Goal: Task Accomplishment & Management: Manage account settings

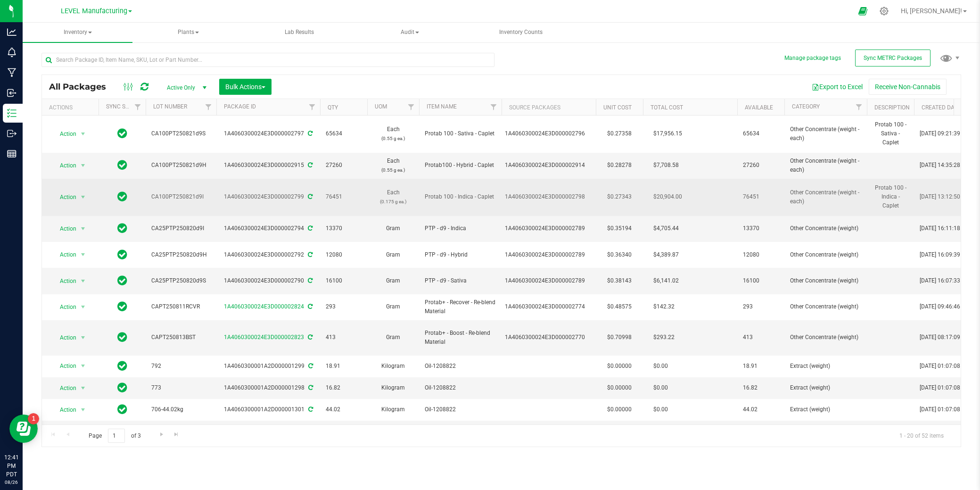
click at [448, 198] on span "Protab 100 - Indica - Caplet" at bounding box center [460, 196] width 71 height 9
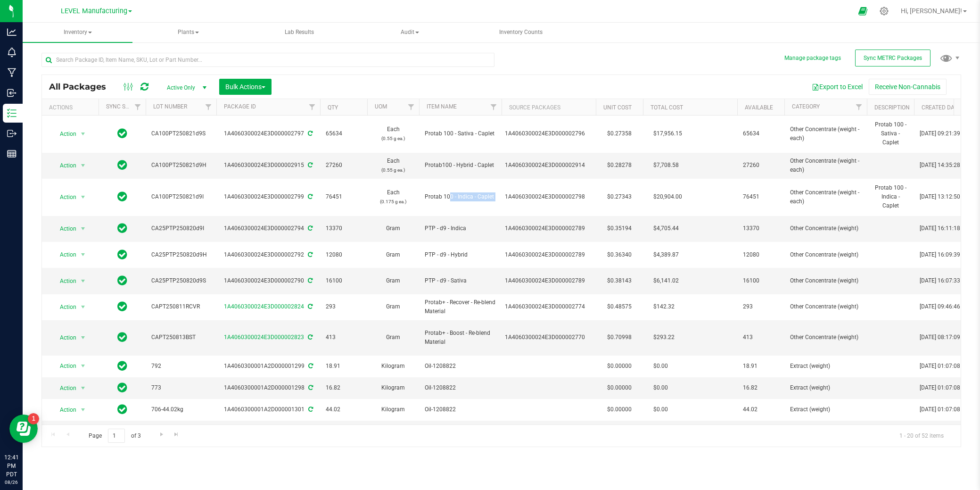
copy td "Protab 100 - Indica - Caplet"
click at [891, 13] on div at bounding box center [884, 11] width 13 height 10
click at [889, 10] on icon at bounding box center [884, 11] width 10 height 10
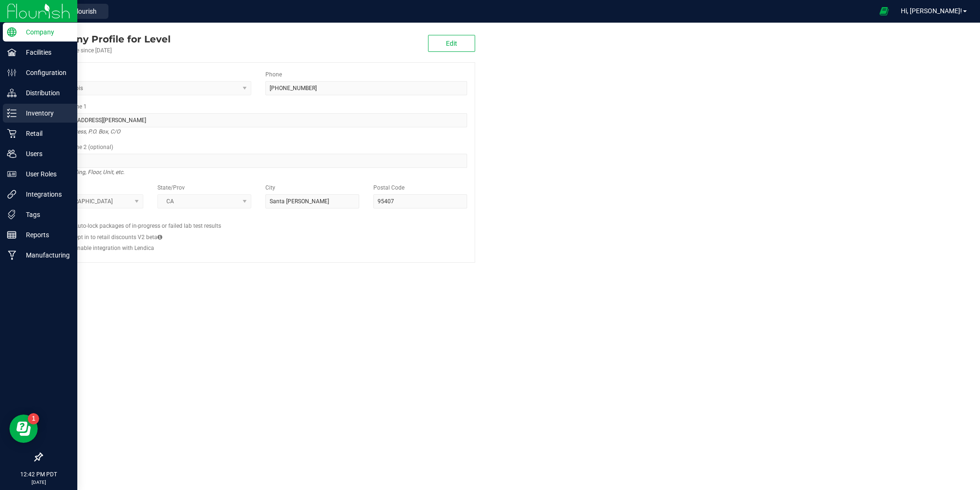
click at [8, 119] on div "Inventory" at bounding box center [40, 113] width 75 height 19
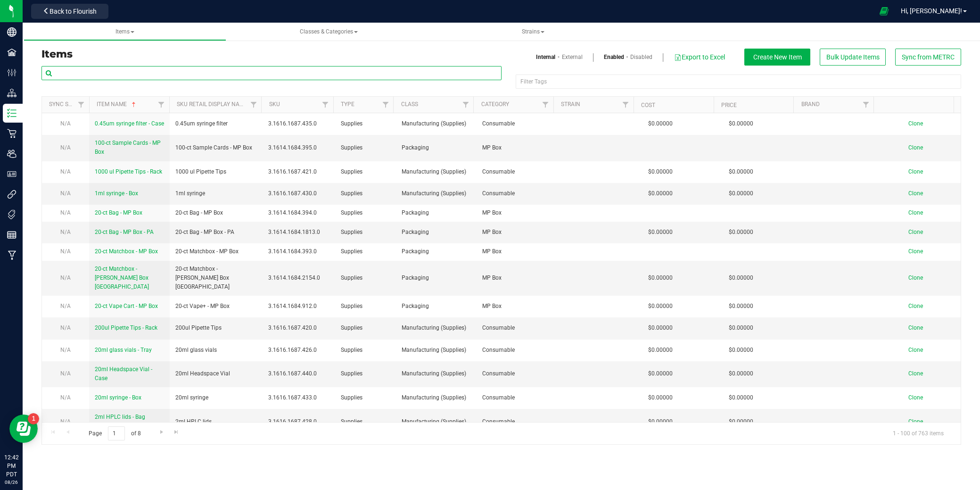
click at [222, 68] on input "text" at bounding box center [271, 73] width 460 height 14
paste input "Protab 100 - Indica - Caplet"
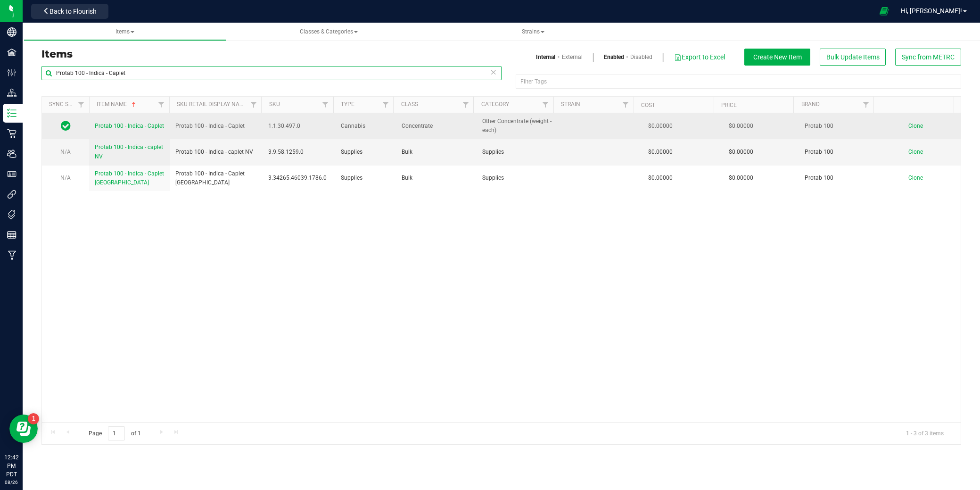
type input "Protab 100 - Indica - Caplet"
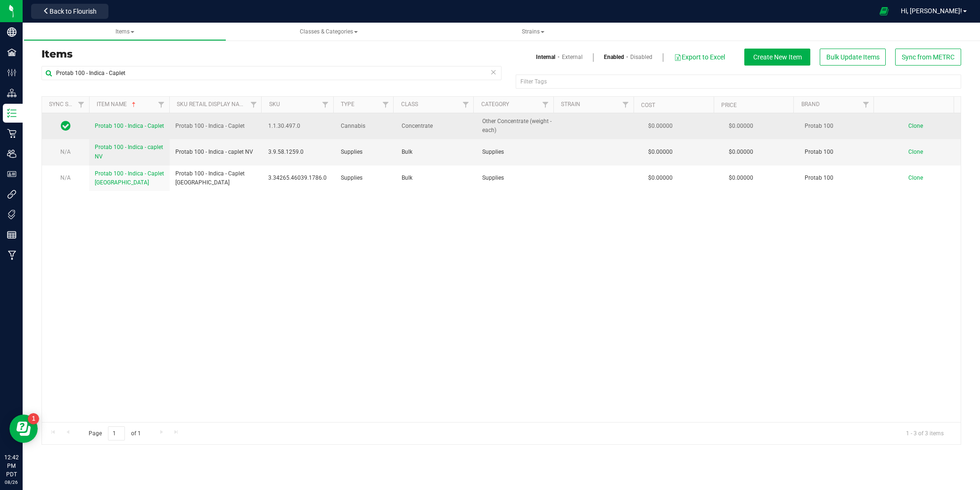
click at [122, 127] on span "Protab 100 - Indica - Caplet" at bounding box center [129, 126] width 69 height 7
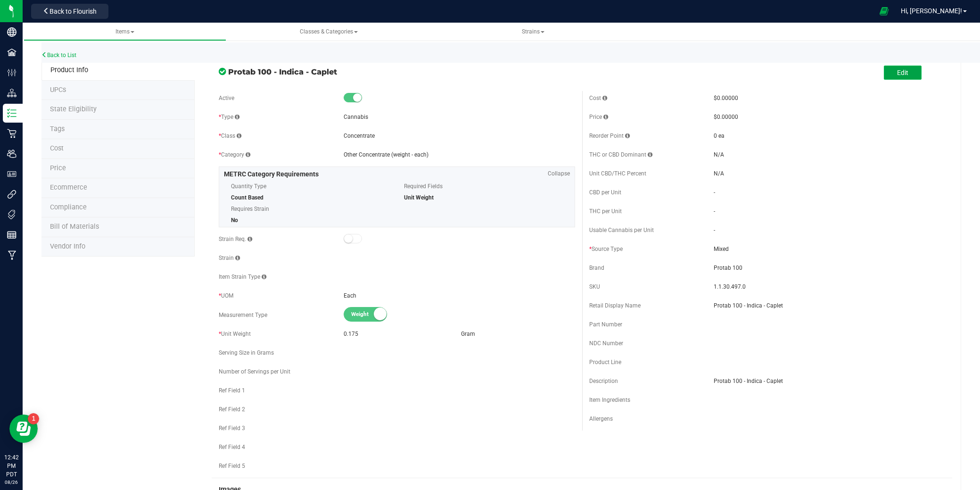
click at [894, 67] on button "Edit" at bounding box center [903, 73] width 38 height 14
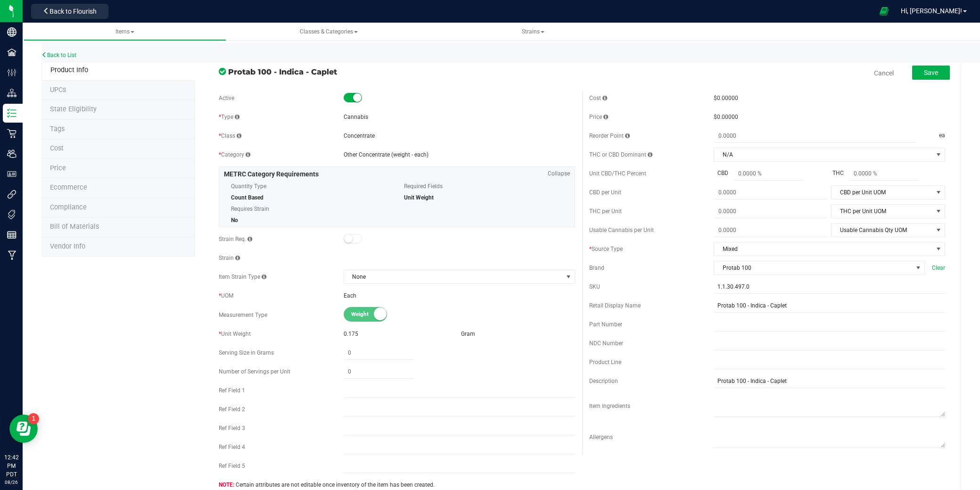
click at [336, 333] on div "* Unit Weight" at bounding box center [281, 334] width 124 height 8
click at [348, 333] on span "0.175" at bounding box center [351, 334] width 15 height 7
drag, startPoint x: 414, startPoint y: 333, endPoint x: 396, endPoint y: 334, distance: 17.5
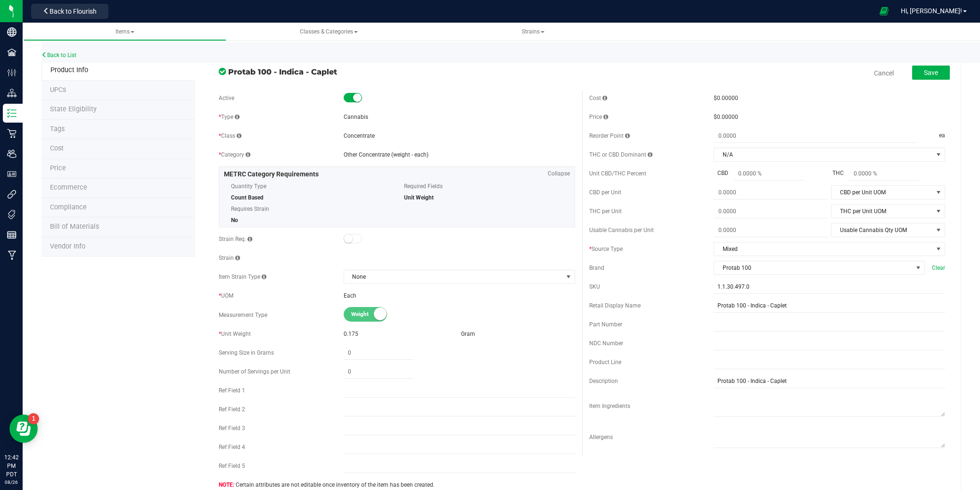
click at [413, 333] on div "0.175" at bounding box center [401, 334] width 114 height 8
click at [349, 333] on span "0.175" at bounding box center [351, 334] width 15 height 7
click at [348, 335] on span "0.175" at bounding box center [351, 334] width 15 height 7
click at [349, 337] on span "0.175" at bounding box center [351, 334] width 15 height 7
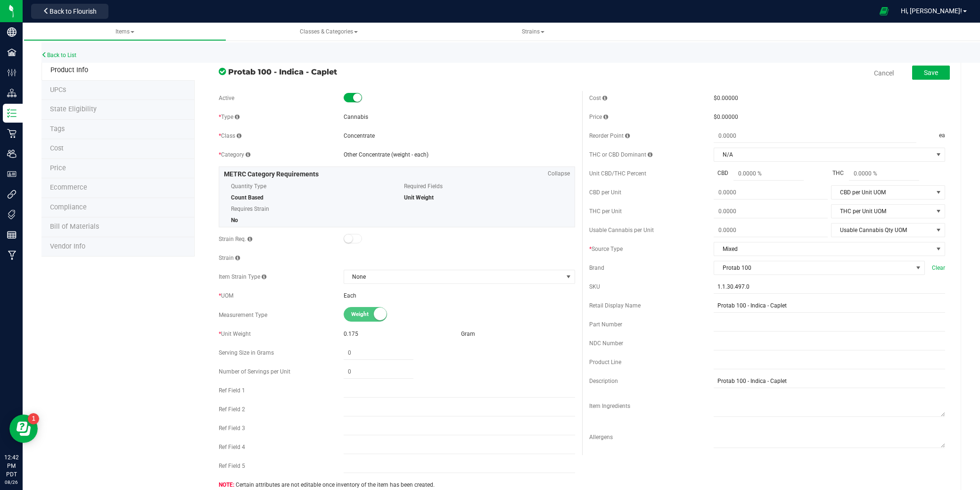
click at [347, 299] on span "Each" at bounding box center [350, 295] width 13 height 7
click at [352, 333] on span "0.175" at bounding box center [351, 334] width 15 height 7
click at [351, 319] on span "Weight" at bounding box center [372, 314] width 42 height 14
click at [433, 282] on span "None" at bounding box center [453, 276] width 219 height 13
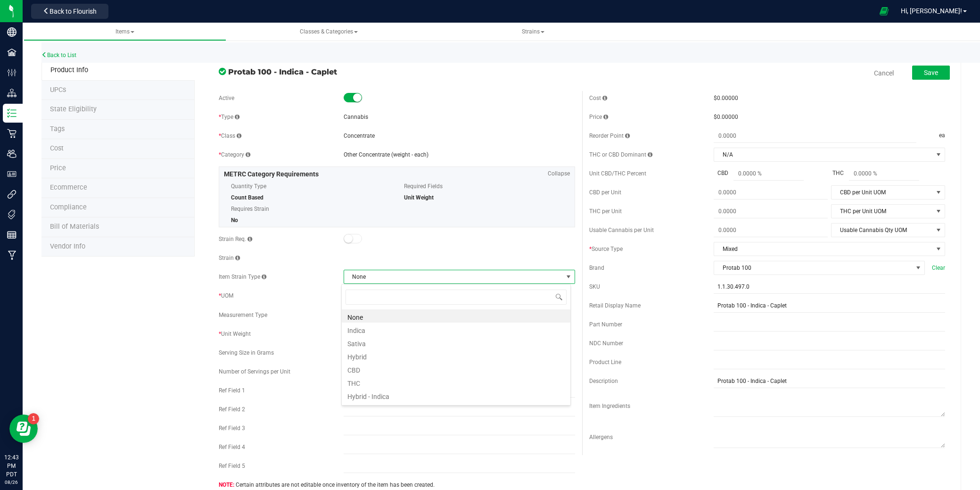
click at [280, 279] on div "Item Strain Type" at bounding box center [281, 277] width 124 height 8
click at [388, 273] on span "None" at bounding box center [453, 276] width 219 height 13
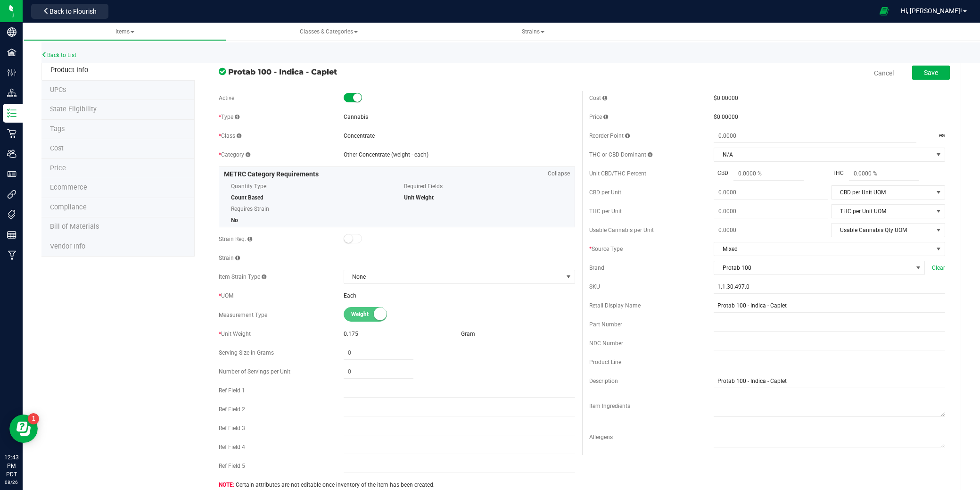
click at [281, 317] on div "Measurement Type" at bounding box center [281, 315] width 124 height 8
click at [365, 337] on div "0.175" at bounding box center [401, 334] width 114 height 8
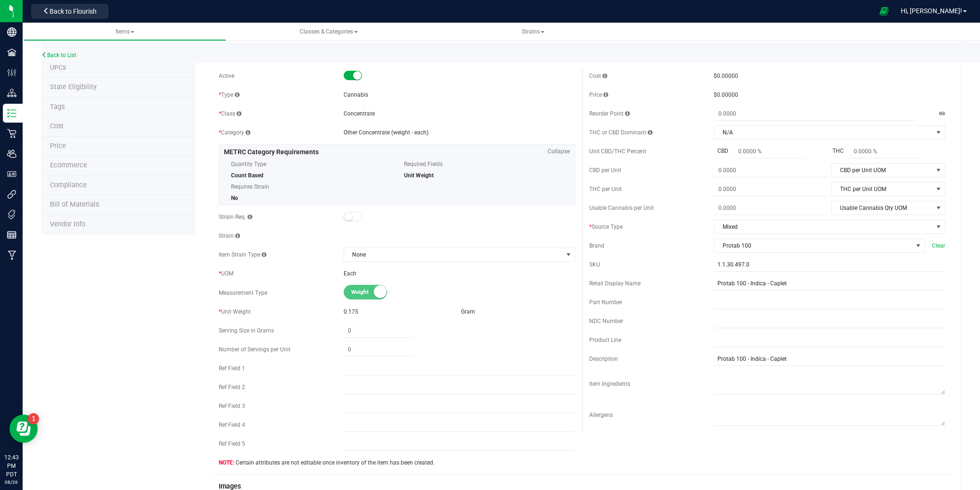
click at [347, 313] on span "0.175" at bounding box center [351, 311] width 15 height 7
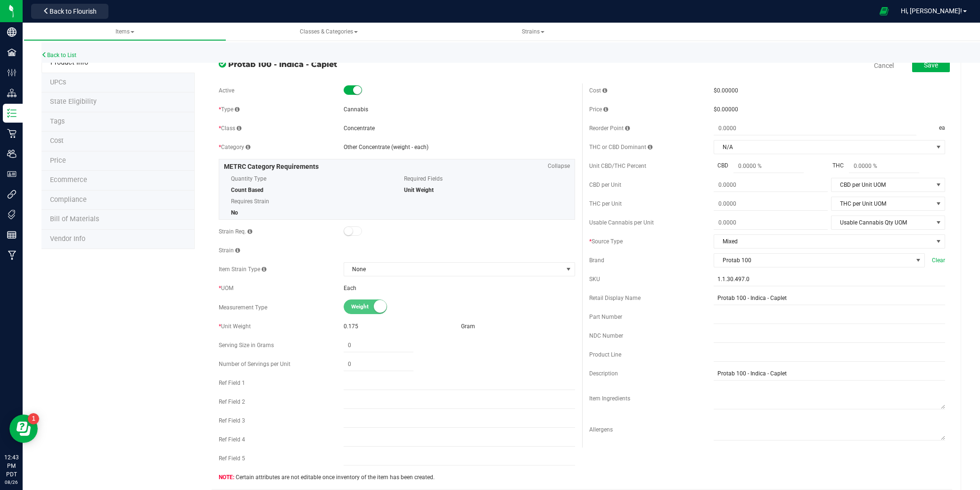
scroll to position [0, 0]
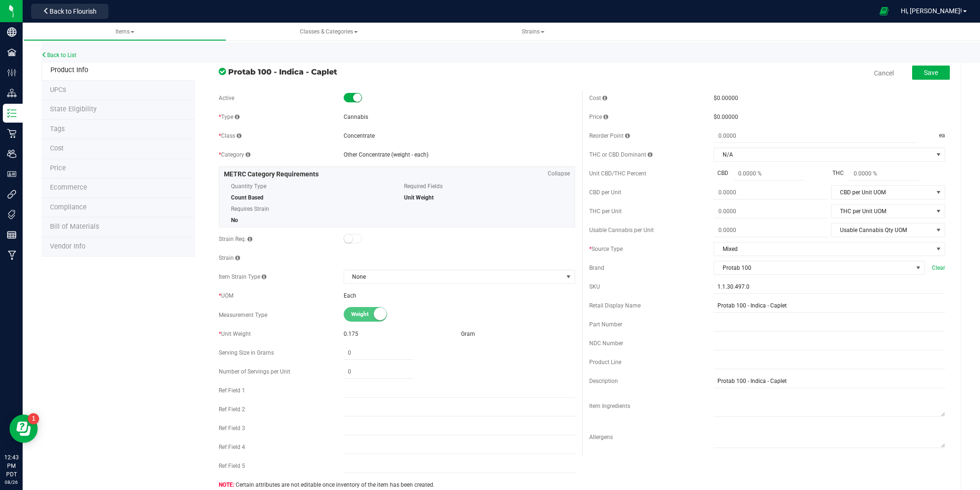
click at [77, 100] on li "State Eligibility" at bounding box center [117, 110] width 153 height 20
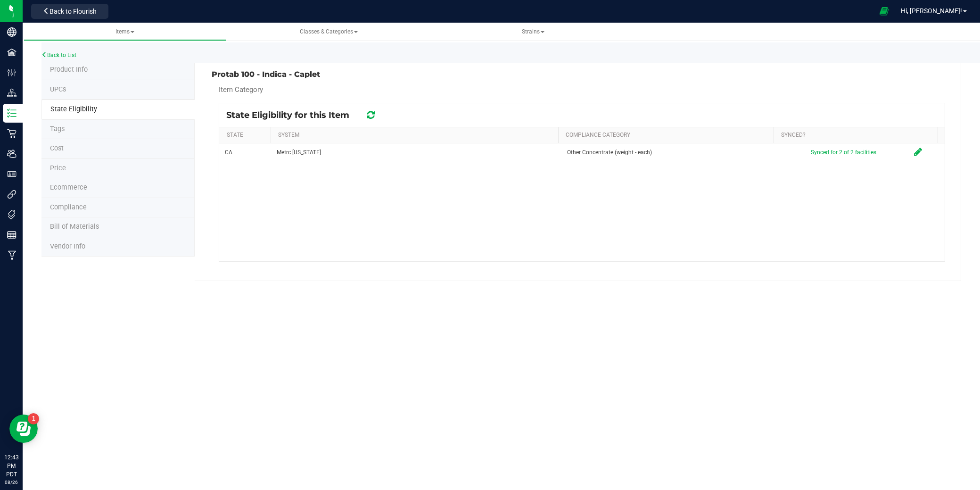
click at [88, 88] on li "UPCs" at bounding box center [117, 90] width 153 height 20
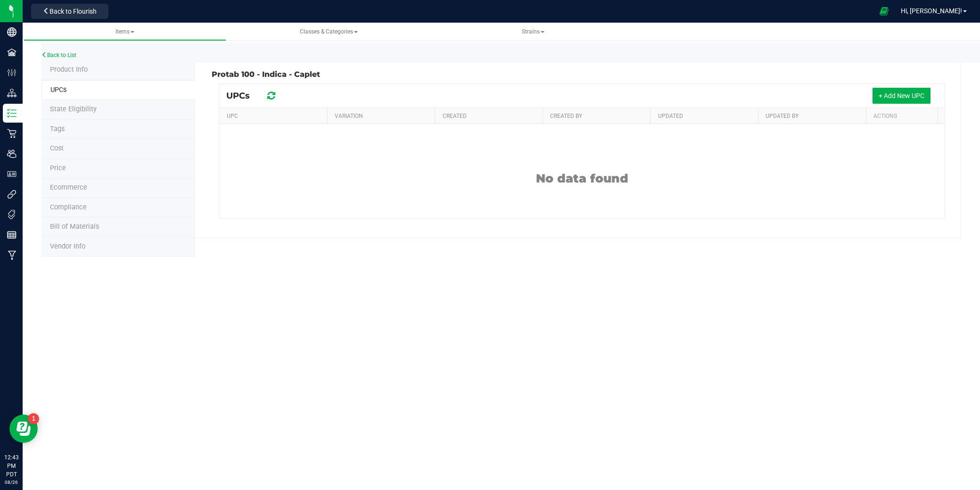
click at [83, 112] on span "State Eligibility" at bounding box center [73, 109] width 47 height 8
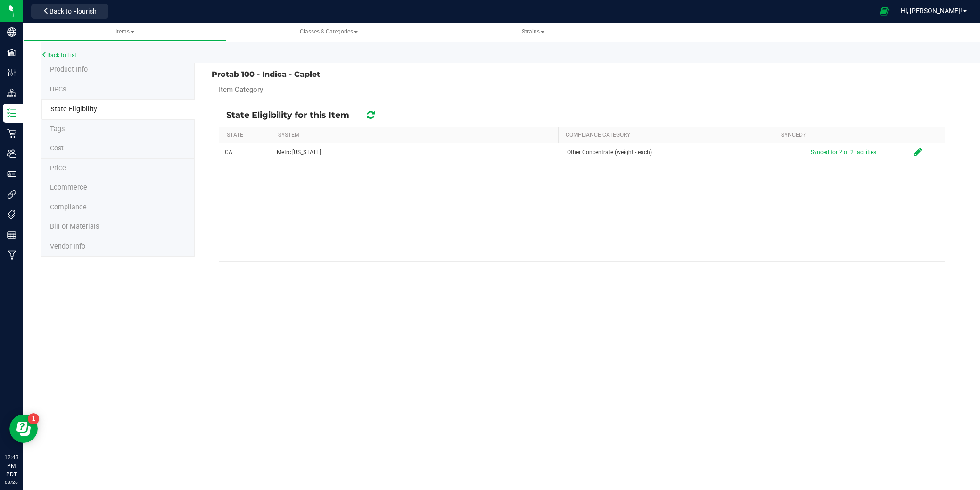
click at [83, 133] on li "Tags" at bounding box center [117, 130] width 153 height 20
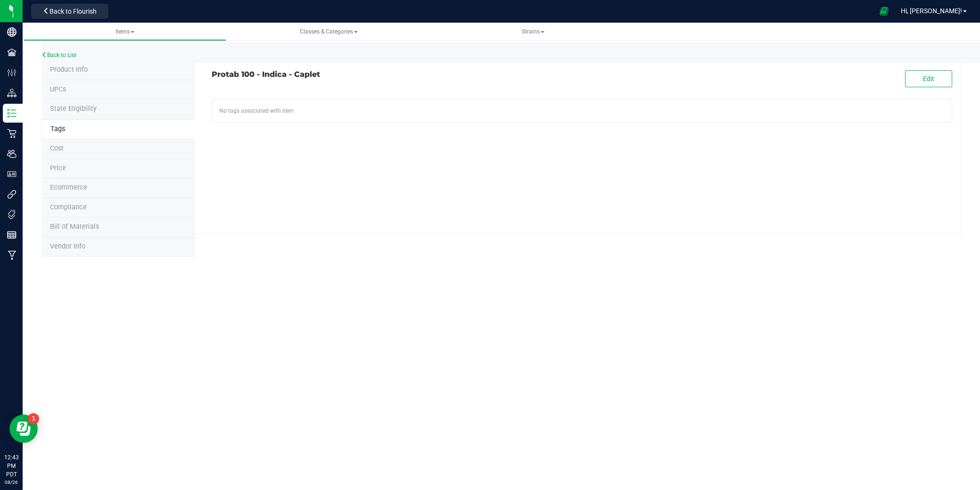
click at [79, 155] on li "Cost" at bounding box center [117, 149] width 153 height 20
click at [74, 164] on li "Price" at bounding box center [117, 169] width 153 height 20
click at [83, 192] on li "Ecommerce" at bounding box center [117, 188] width 153 height 20
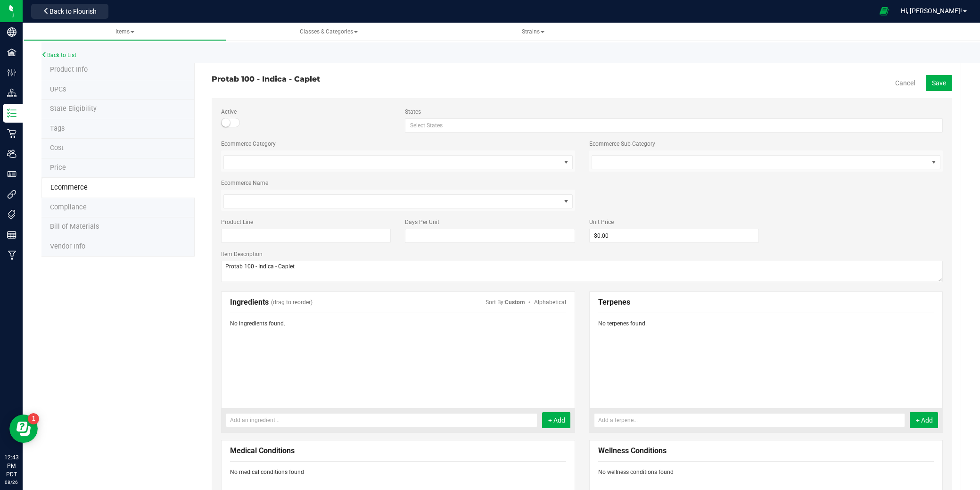
click at [91, 191] on li "Ecommerce" at bounding box center [117, 188] width 153 height 20
click at [86, 211] on li "Compliance" at bounding box center [117, 208] width 153 height 20
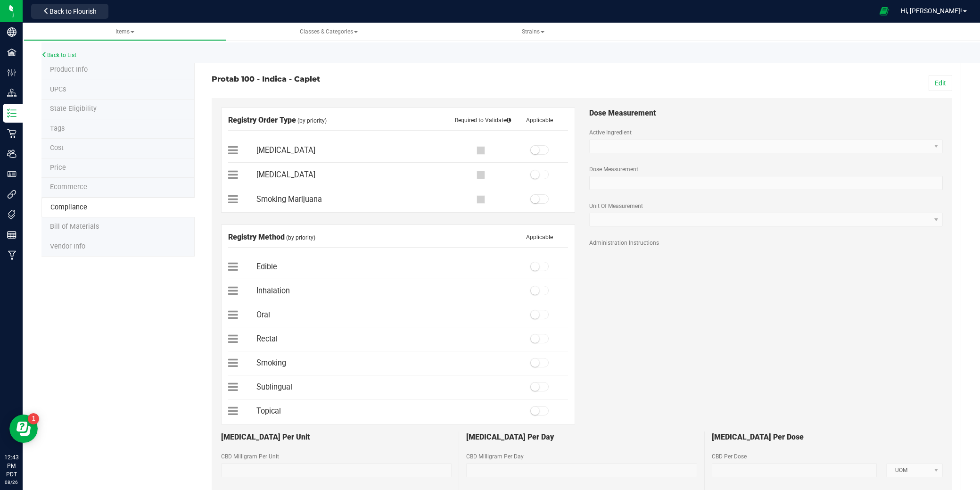
click at [119, 232] on li "Bill of Materials" at bounding box center [117, 227] width 153 height 20
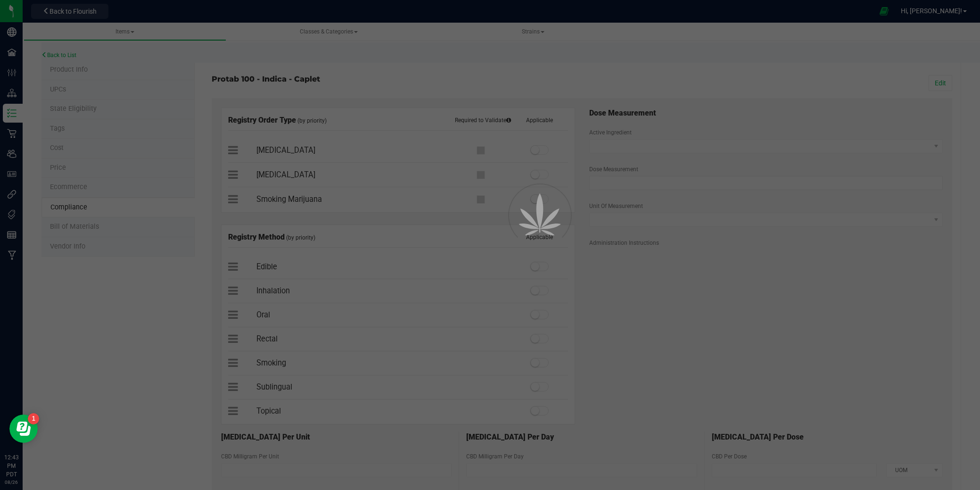
select select "85"
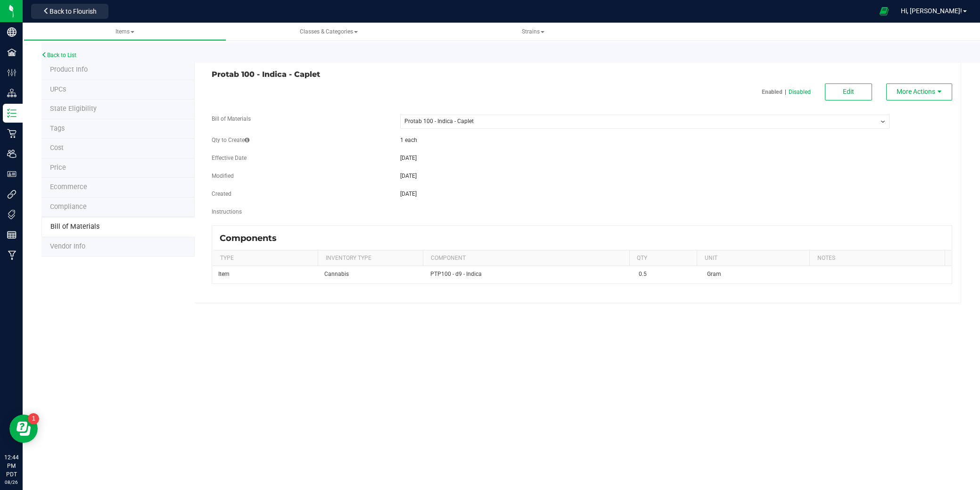
click at [96, 254] on li "Vendor Info" at bounding box center [117, 247] width 153 height 20
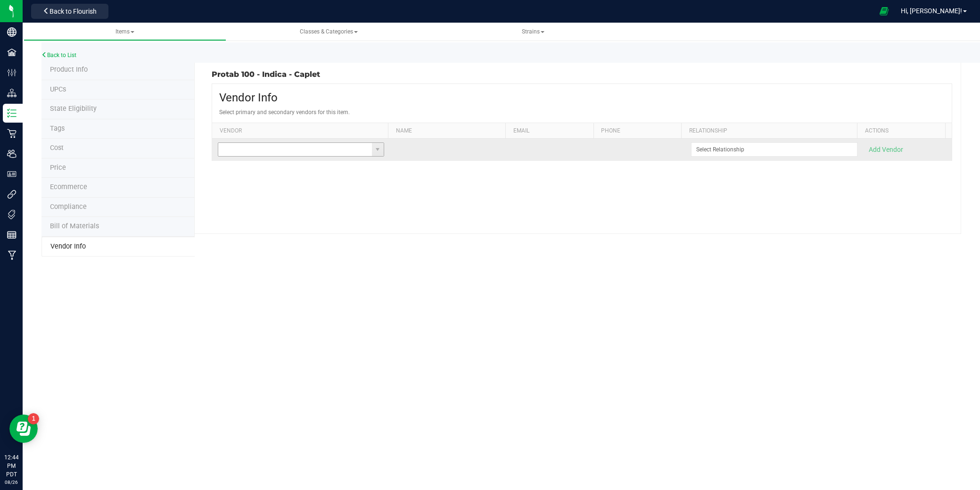
click at [347, 152] on input at bounding box center [295, 149] width 154 height 13
click at [378, 149] on span at bounding box center [378, 150] width 8 height 8
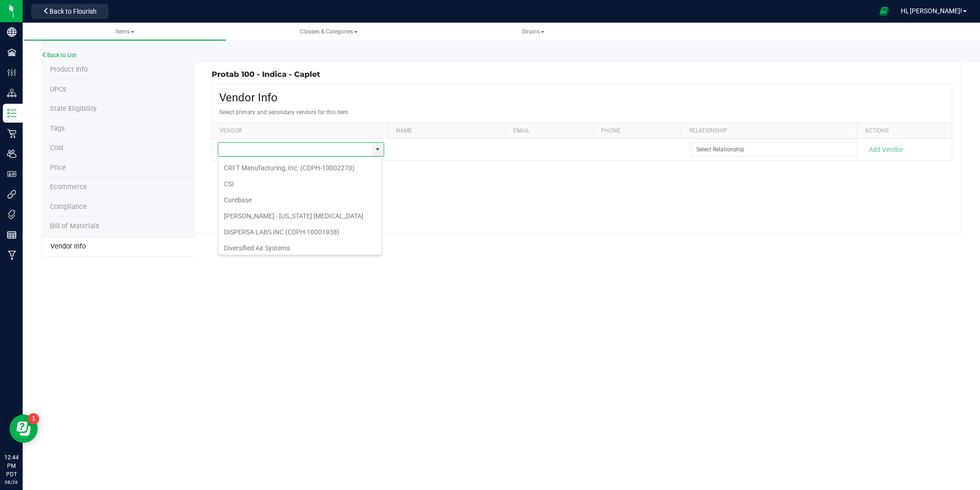
scroll to position [651, 0]
click at [91, 71] on li "Product Info" at bounding box center [117, 70] width 153 height 20
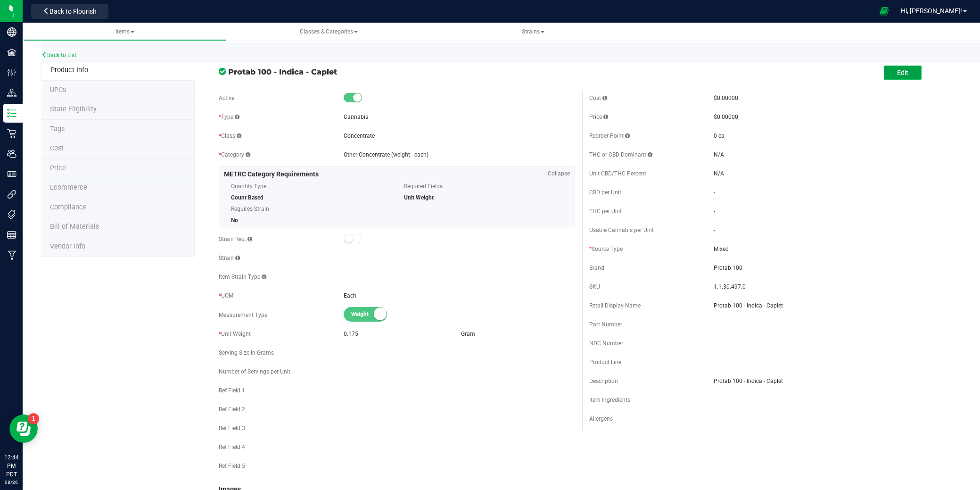
click at [902, 74] on button "Edit" at bounding box center [903, 73] width 38 height 14
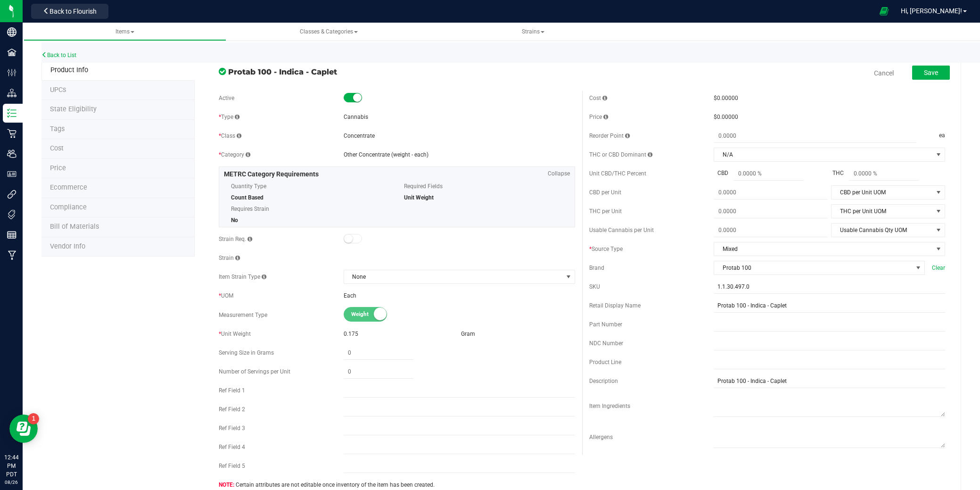
click at [355, 331] on span "0.175" at bounding box center [351, 334] width 15 height 7
click at [874, 74] on link "Cancel" at bounding box center [884, 72] width 20 height 9
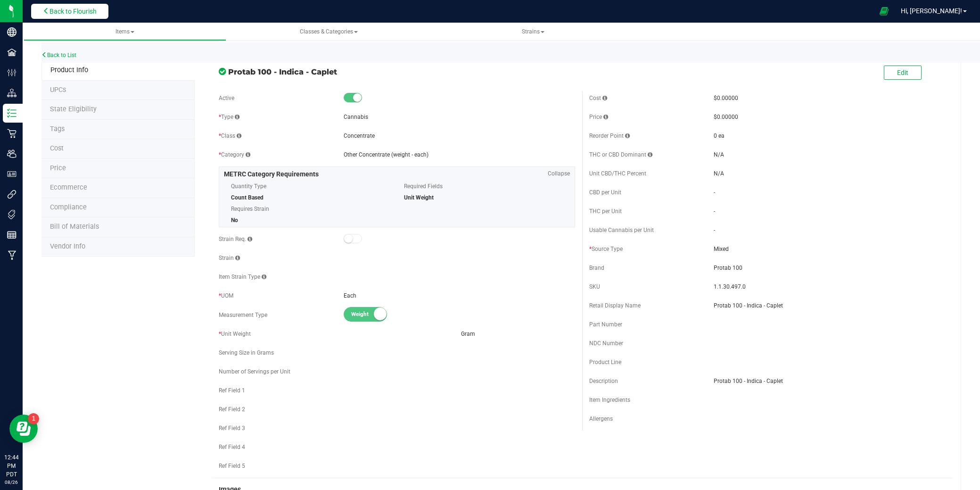
click at [62, 10] on span "Back to Flourish" at bounding box center [73, 12] width 47 height 8
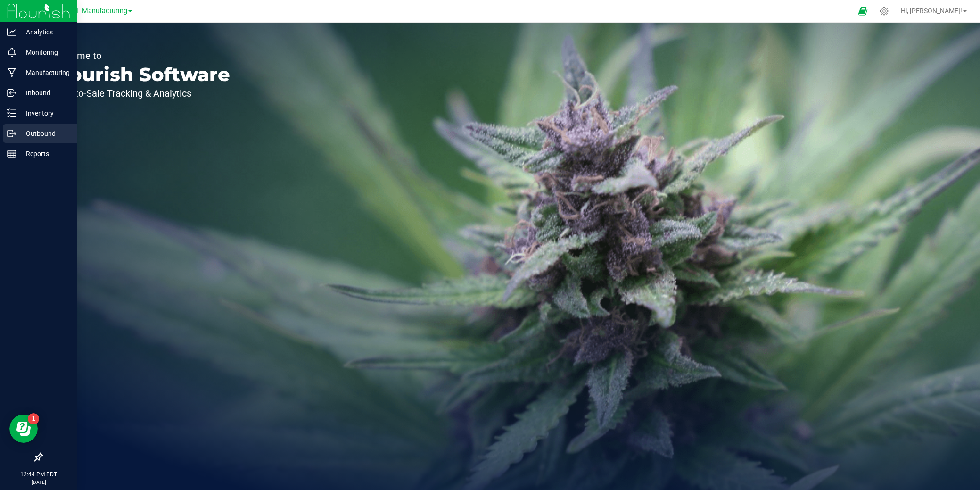
click at [36, 135] on p "Outbound" at bounding box center [45, 133] width 57 height 11
